Goal: Information Seeking & Learning: Learn about a topic

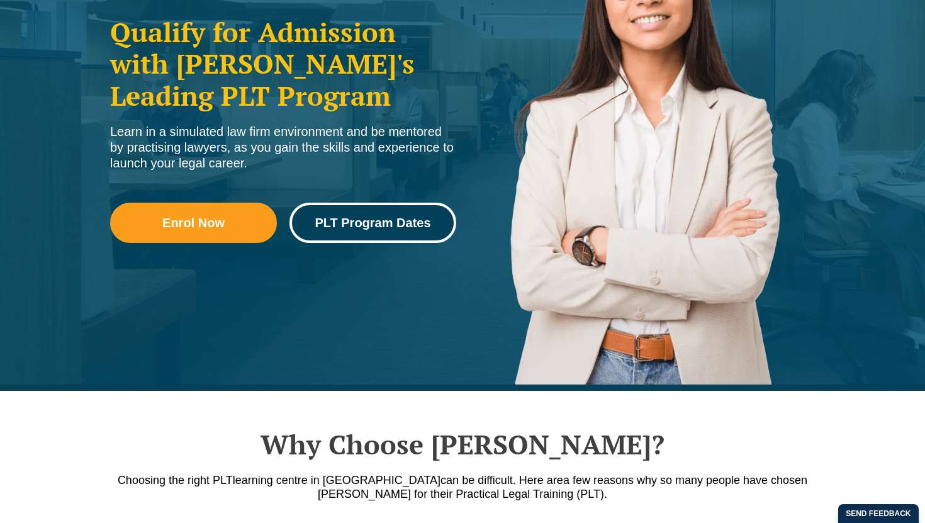
click at [397, 225] on span "PLT Program Dates" at bounding box center [373, 223] width 116 height 13
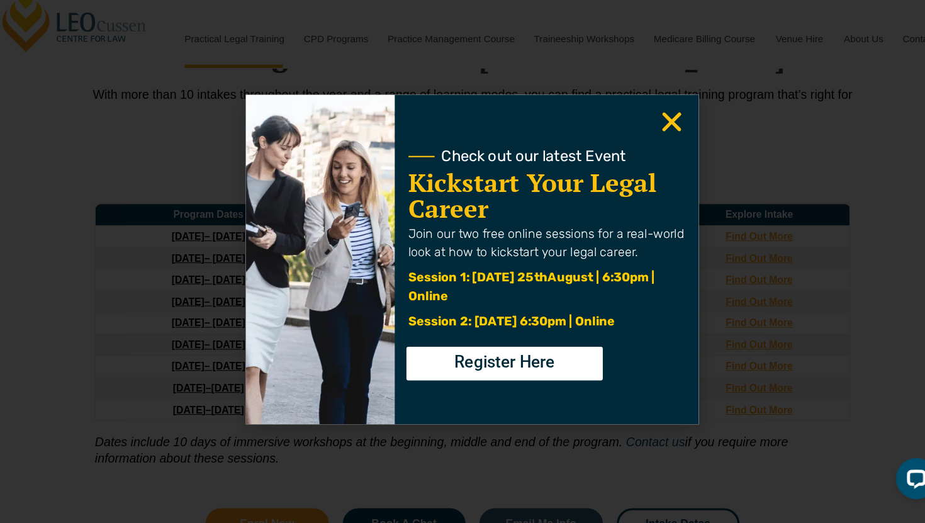
click at [639, 145] on icon "Close" at bounding box center [645, 135] width 25 height 25
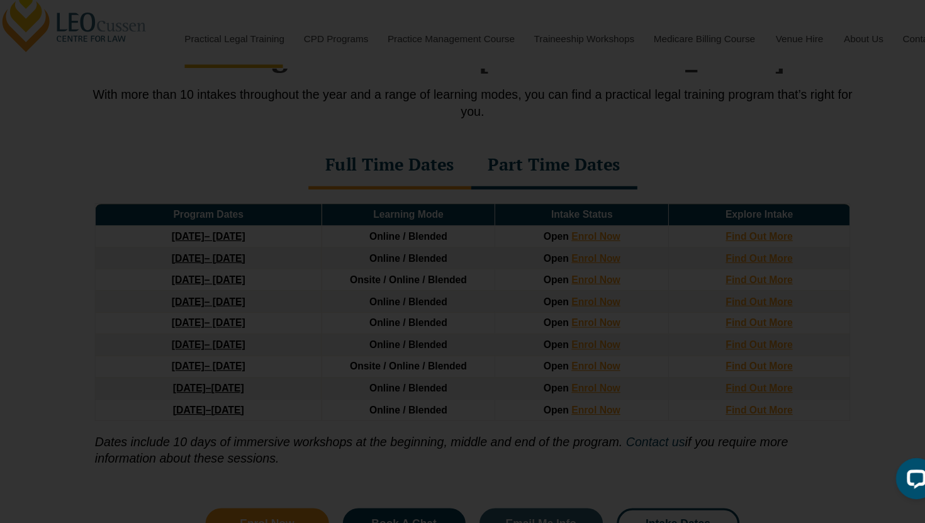
click at [646, 138] on use "Close" at bounding box center [646, 136] width 18 height 18
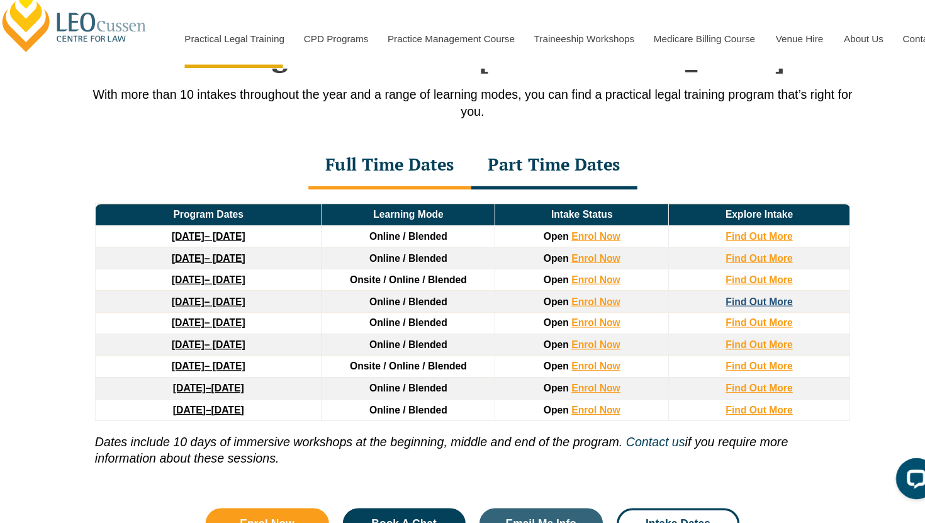
click at [707, 303] on strong "Find Out More" at bounding box center [726, 300] width 62 height 10
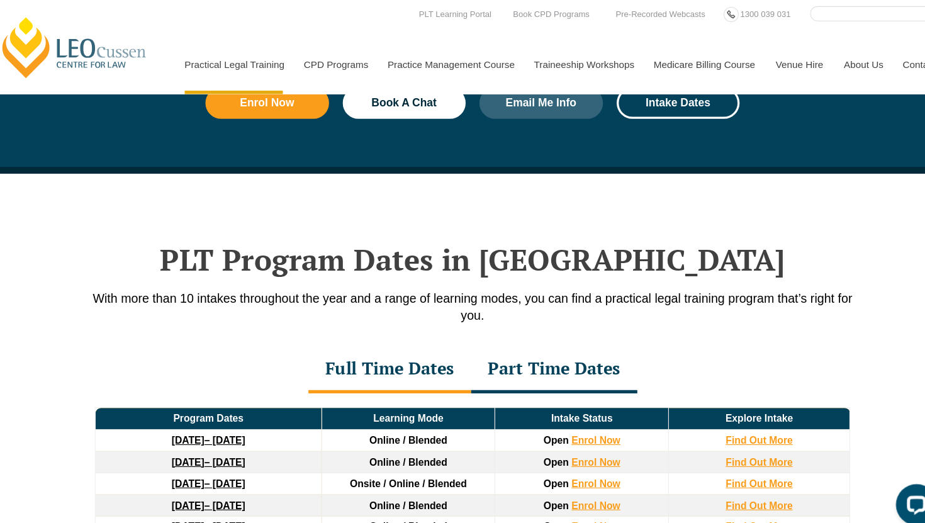
scroll to position [1332, 0]
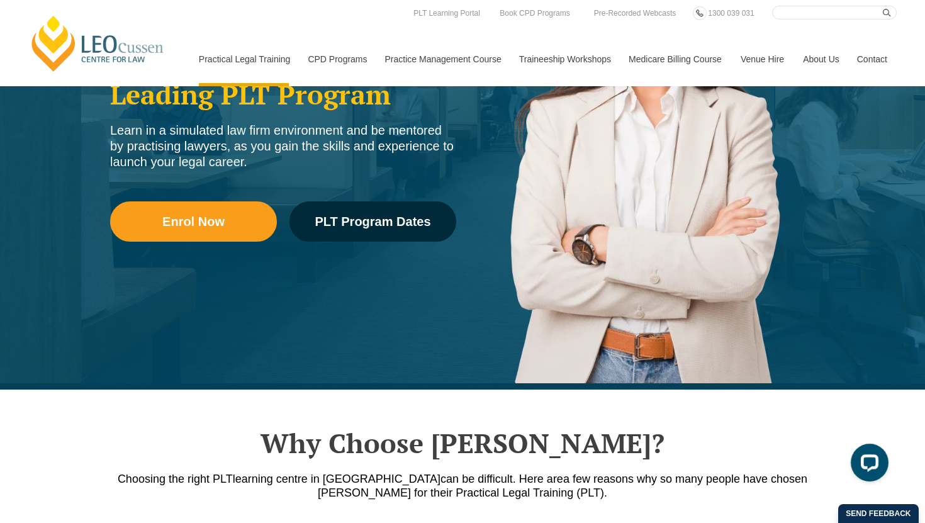
scroll to position [249, 0]
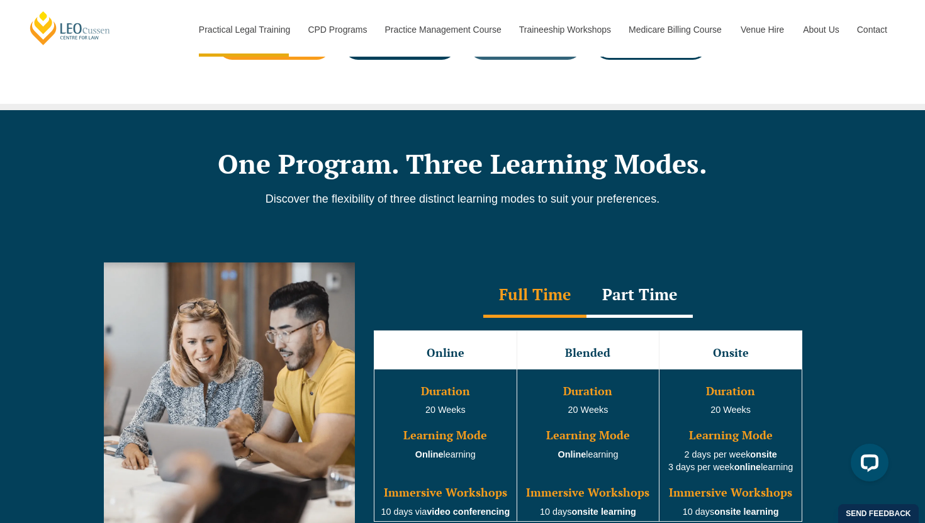
scroll to position [1070, 0]
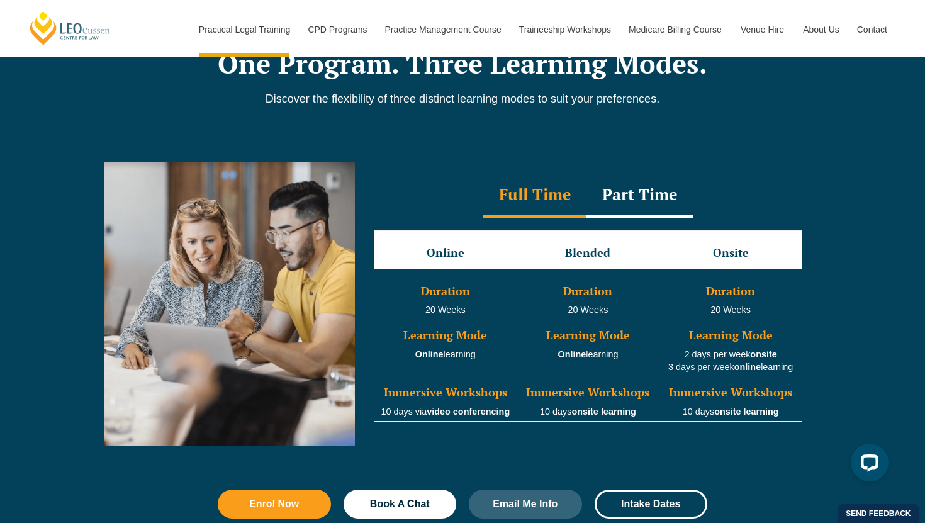
click at [461, 378] on td "Duration 20 Weeks Learning Mode Online learning Immersive Workshops 10 days via…" at bounding box center [446, 345] width 143 height 153
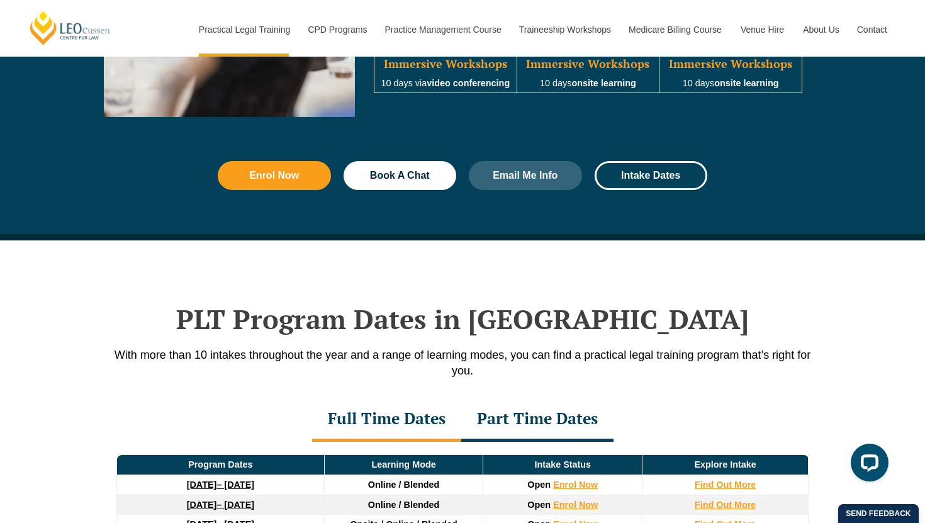
scroll to position [1526, 0]
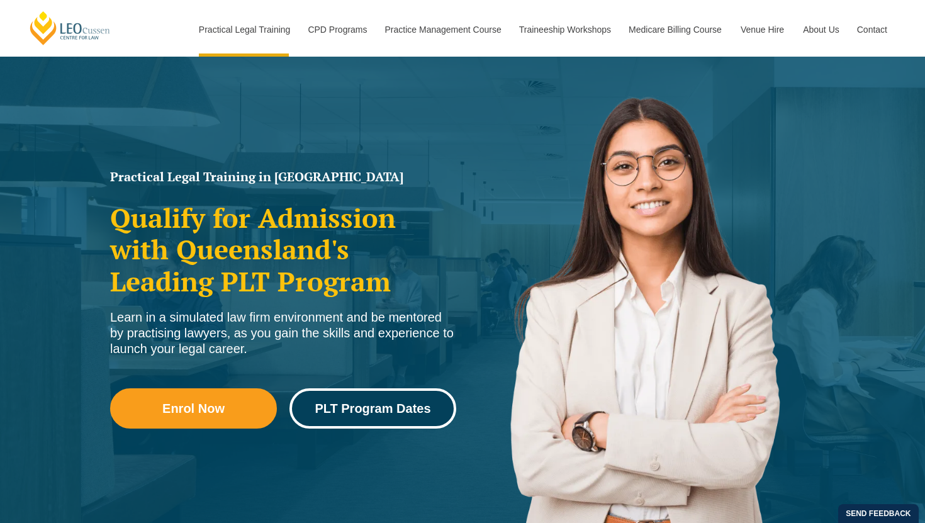
click at [349, 402] on span "PLT Program Dates" at bounding box center [373, 408] width 116 height 13
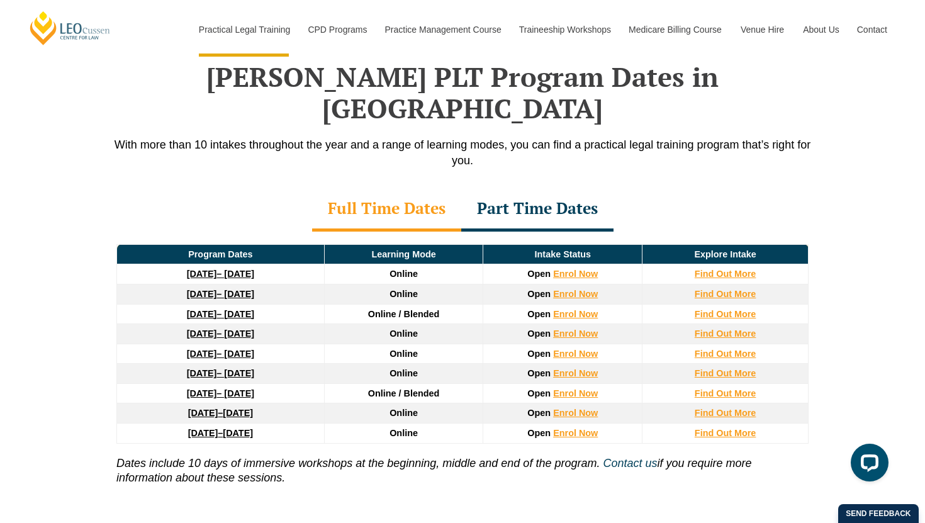
scroll to position [1643, 0]
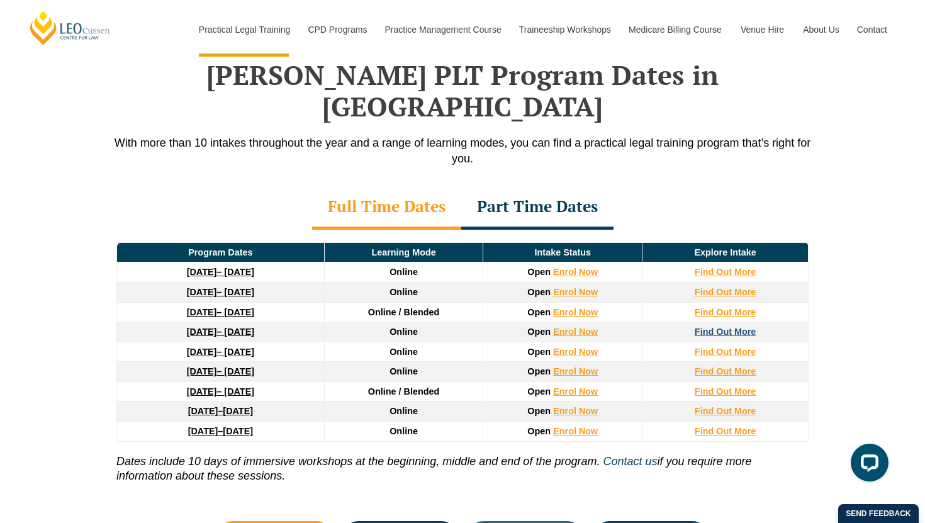
click at [708, 327] on strong "Find Out More" at bounding box center [726, 332] width 62 height 10
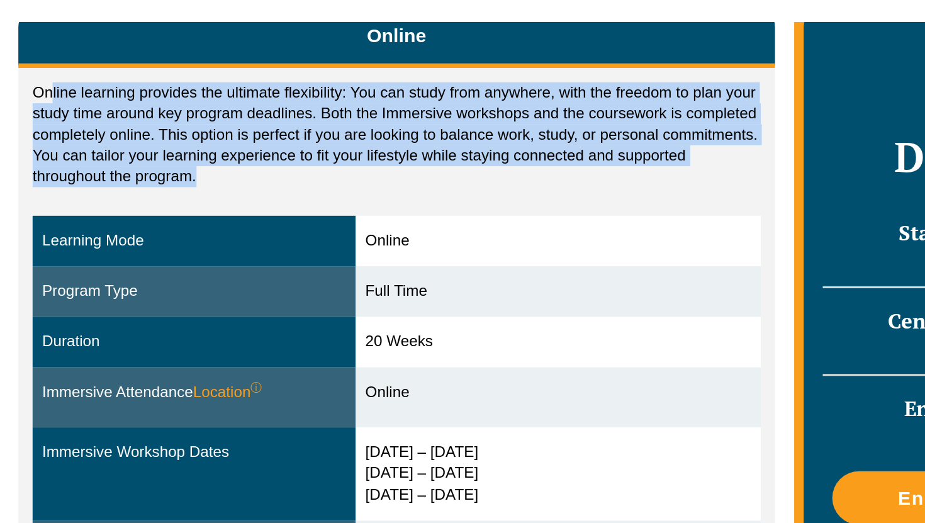
drag, startPoint x: 133, startPoint y: 103, endPoint x: 206, endPoint y: 179, distance: 106.0
click at [206, 179] on div "Online learning provides the ultimate flexibility: You can study from anywhere,…" at bounding box center [360, 288] width 500 height 402
click at [206, 172] on div "Online learning provides the ultimate flexibility: You can study from anywhere,…" at bounding box center [360, 288] width 500 height 402
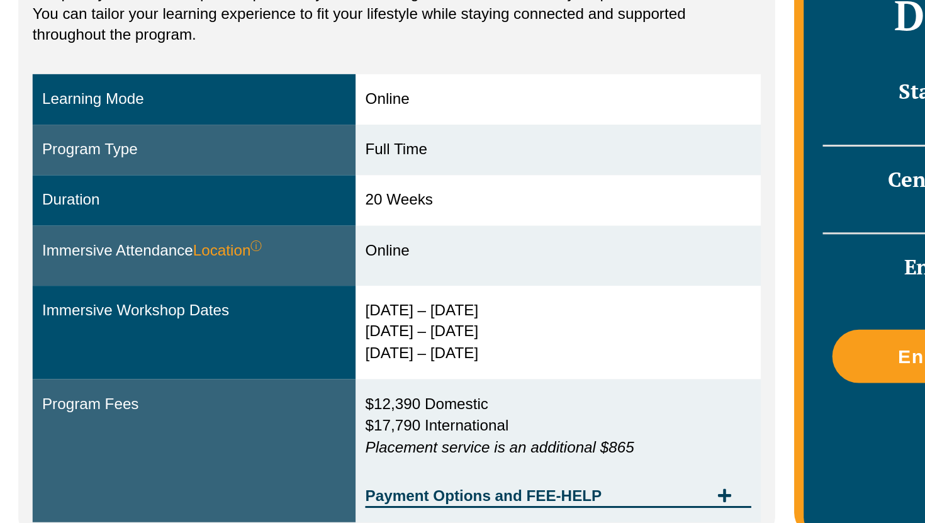
scroll to position [296, 0]
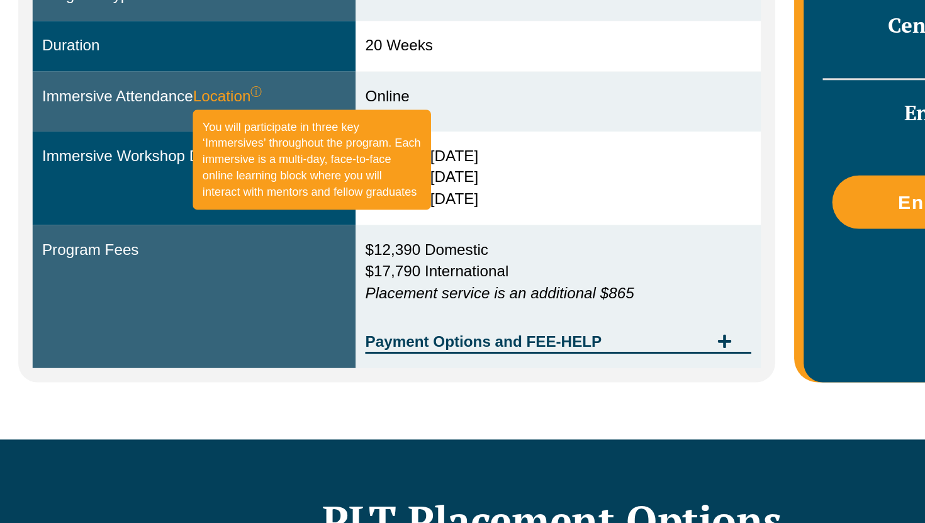
click at [270, 237] on sup "ⓘ" at bounding box center [268, 238] width 8 height 9
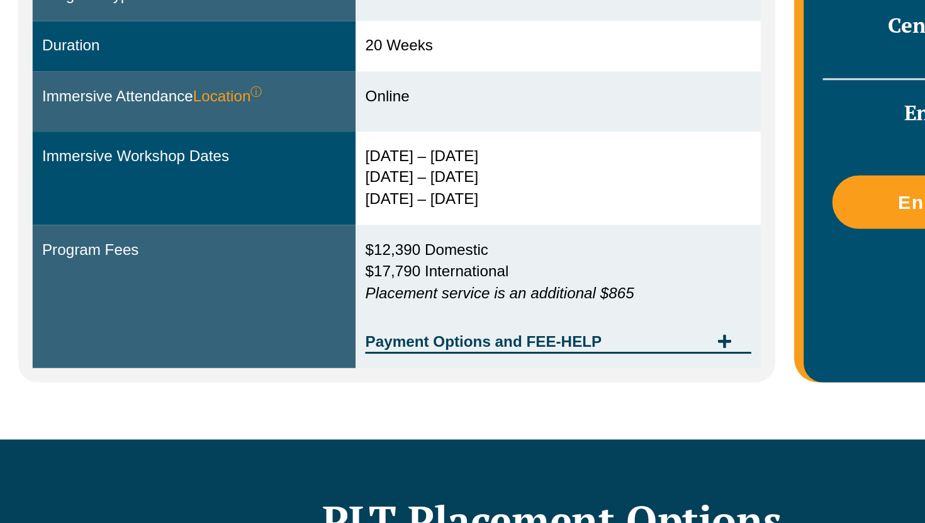
click at [308, 247] on div "Immersive Attendance Location ⓘ You will participate in three key ‘Immersives’ …" at bounding box center [226, 241] width 201 height 14
click at [382, 406] on span "Payment Options and FEE-HELP" at bounding box center [452, 403] width 226 height 10
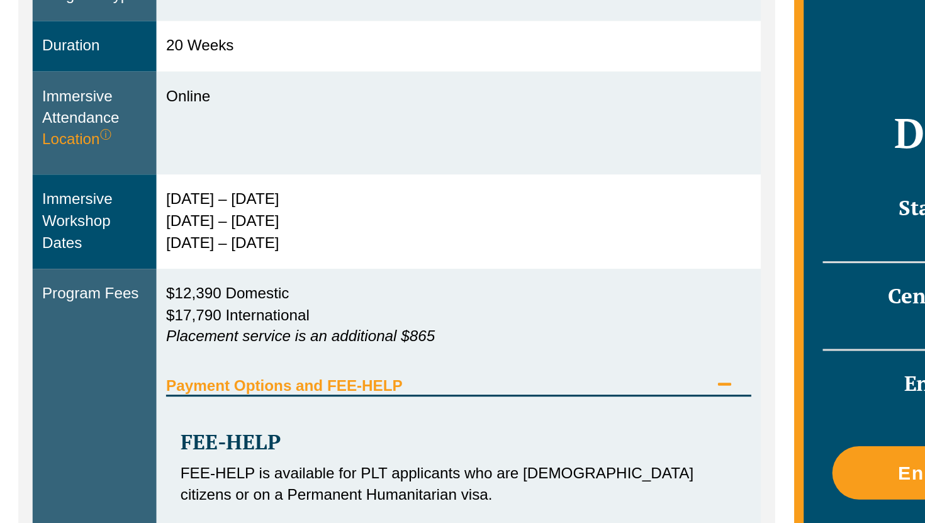
click at [361, 431] on span "Payment Options and FEE-HELP" at bounding box center [387, 432] width 358 height 10
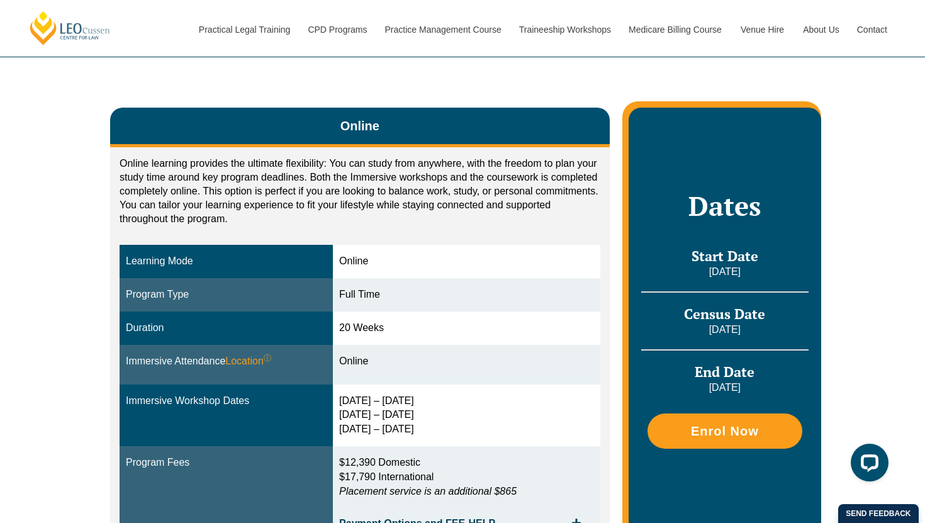
scroll to position [220, 0]
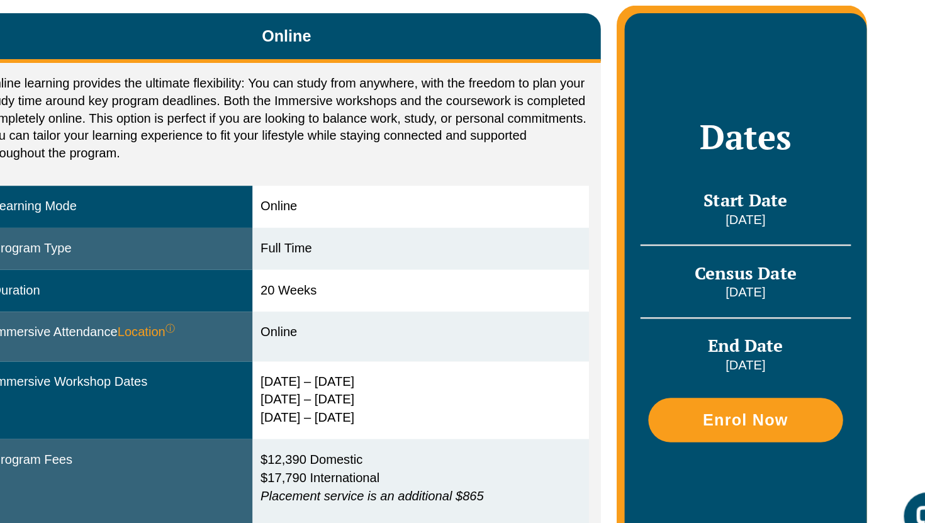
drag, startPoint x: 696, startPoint y: 186, endPoint x: 711, endPoint y: 341, distance: 156.2
click at [715, 341] on div "Dates Start Date [DATE] Census Date [DATE] End Date [DATE] Enrol Now" at bounding box center [725, 284] width 193 height 442
click at [745, 252] on div "Census Date [DATE]" at bounding box center [724, 270] width 167 height 45
